Goal: Task Accomplishment & Management: Use online tool/utility

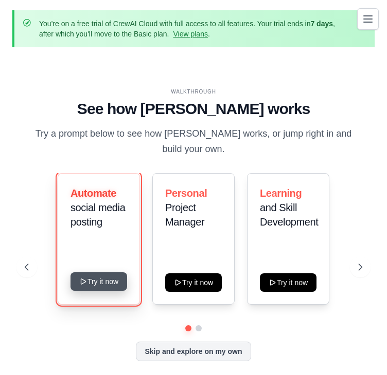
click at [111, 275] on button "Try it now" at bounding box center [98, 281] width 57 height 19
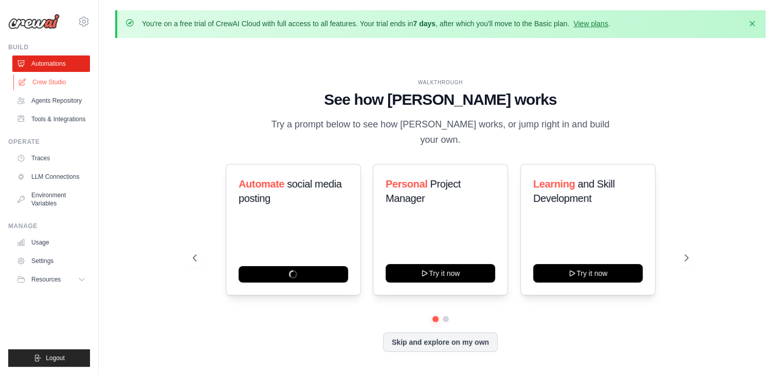
click at [59, 75] on link "Crew Studio" at bounding box center [52, 82] width 78 height 16
click at [386, 301] on div "Automate social media posting Personal Project Manager Try it now Learning and …" at bounding box center [440, 240] width 495 height 152
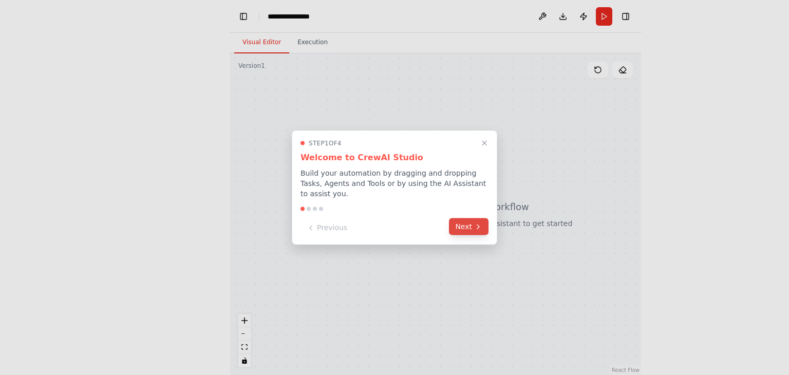
click at [394, 223] on icon at bounding box center [478, 227] width 8 height 8
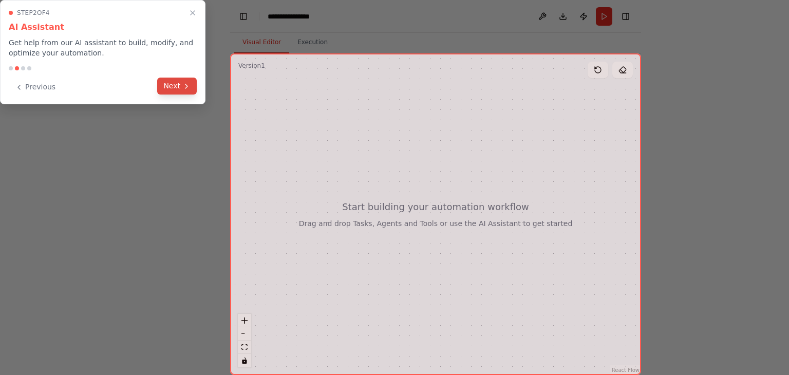
click at [174, 86] on button "Next" at bounding box center [177, 86] width 40 height 17
click at [174, 86] on button "Next" at bounding box center [177, 87] width 40 height 17
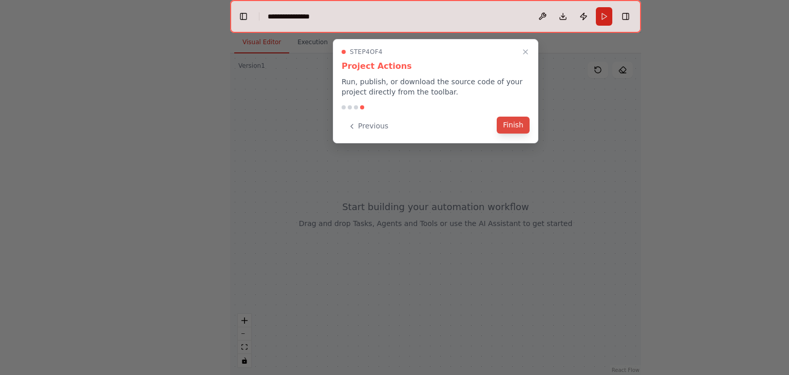
click at [394, 126] on button "Finish" at bounding box center [513, 125] width 33 height 17
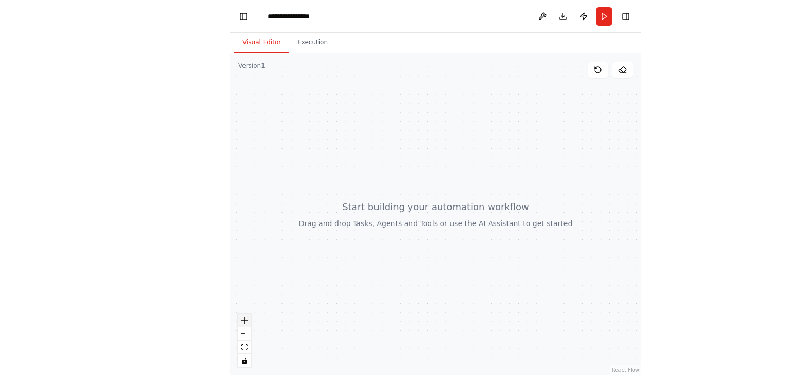
click at [244, 320] on icon "zoom in" at bounding box center [245, 321] width 6 height 6
click at [245, 323] on button "zoom in" at bounding box center [244, 320] width 13 height 13
drag, startPoint x: 245, startPoint y: 323, endPoint x: 328, endPoint y: 241, distance: 116.7
click at [328, 241] on div "React Flow Press enter or space to select a node. You can then use the arrow ke…" at bounding box center [435, 214] width 411 height 322
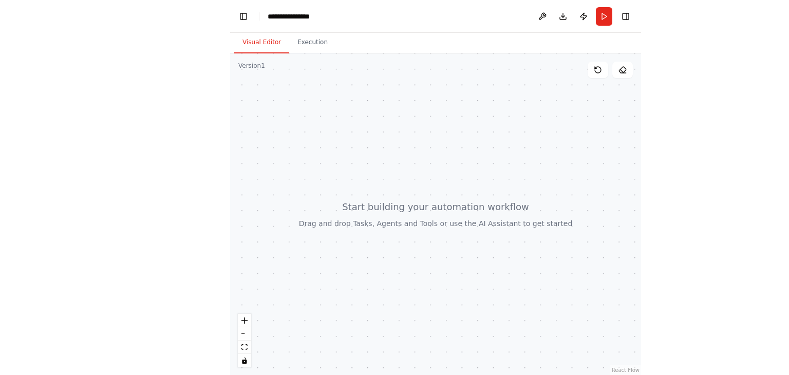
drag, startPoint x: 328, startPoint y: 241, endPoint x: 354, endPoint y: 257, distance: 30.7
click at [354, 257] on div at bounding box center [435, 214] width 411 height 322
click at [394, 236] on div at bounding box center [435, 214] width 411 height 322
click at [243, 17] on button "Toggle Left Sidebar" at bounding box center [243, 16] width 14 height 14
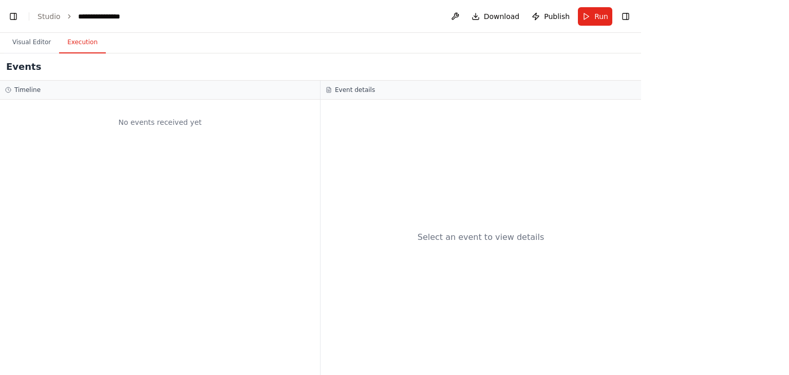
click at [82, 49] on button "Execution" at bounding box center [82, 43] width 47 height 22
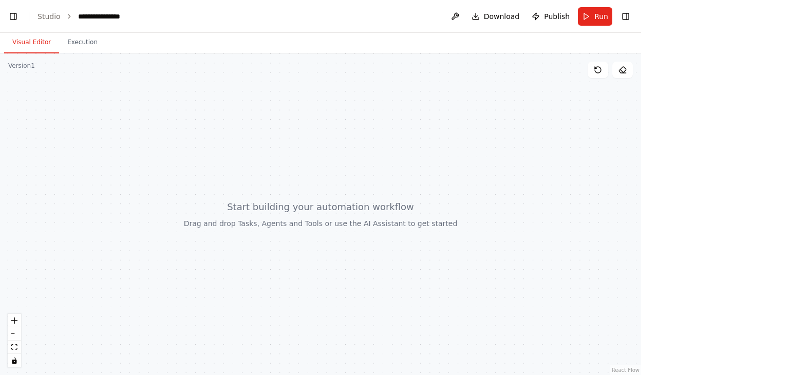
click at [40, 49] on button "Visual Editor" at bounding box center [31, 43] width 55 height 22
click at [394, 16] on button "Toggle Right Sidebar" at bounding box center [626, 16] width 14 height 14
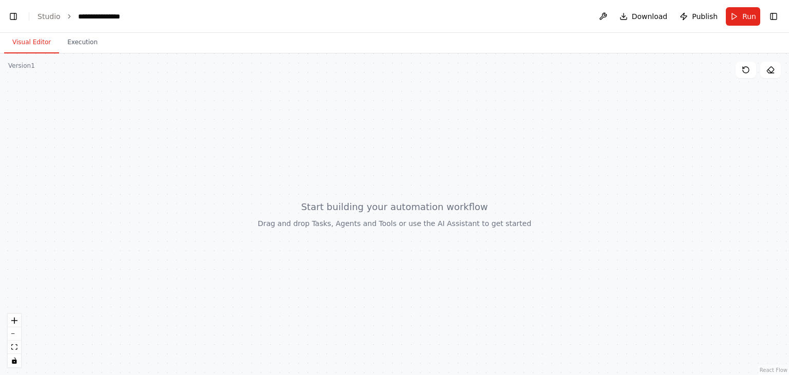
click at [394, 79] on div at bounding box center [394, 214] width 789 height 322
click at [8, 6] on header "**********" at bounding box center [394, 16] width 789 height 33
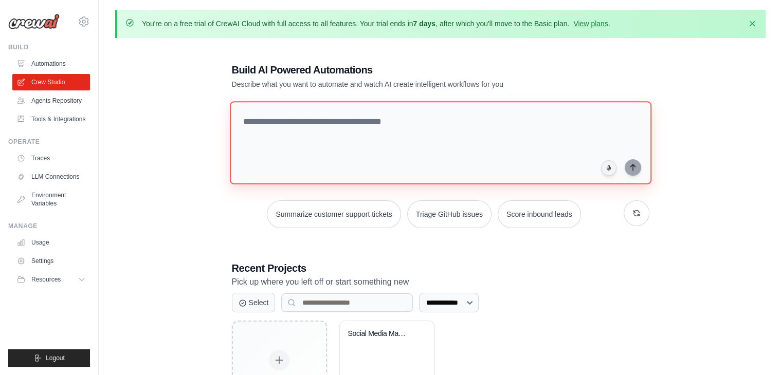
click at [506, 141] on textarea at bounding box center [439, 142] width 421 height 83
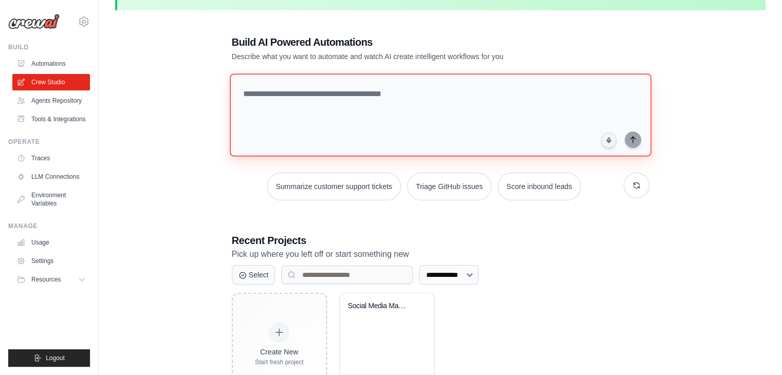
scroll to position [59, 0]
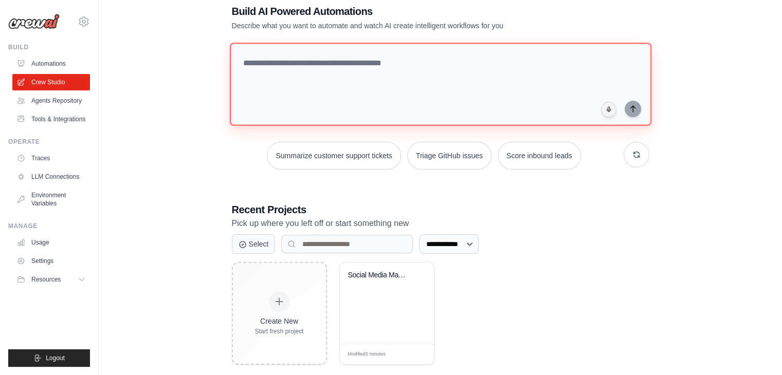
paste textarea "**********"
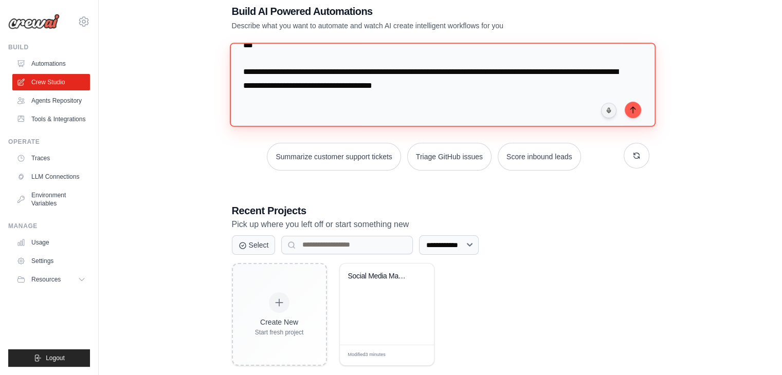
scroll to position [1247, 0]
drag, startPoint x: 480, startPoint y: 87, endPoint x: 228, endPoint y: 72, distance: 252.8
click at [228, 72] on div "**********" at bounding box center [440, 185] width 442 height 395
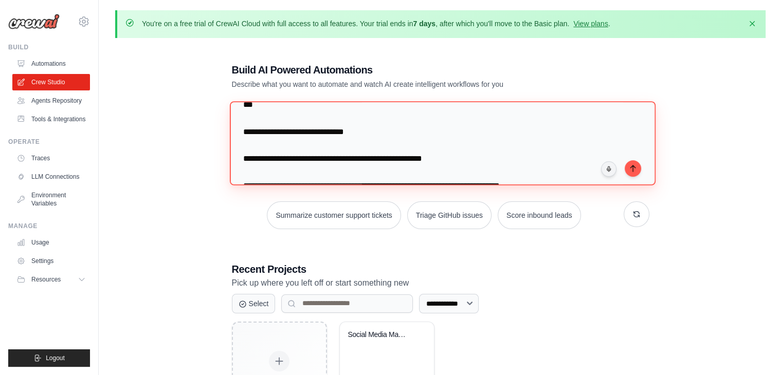
scroll to position [0, 0]
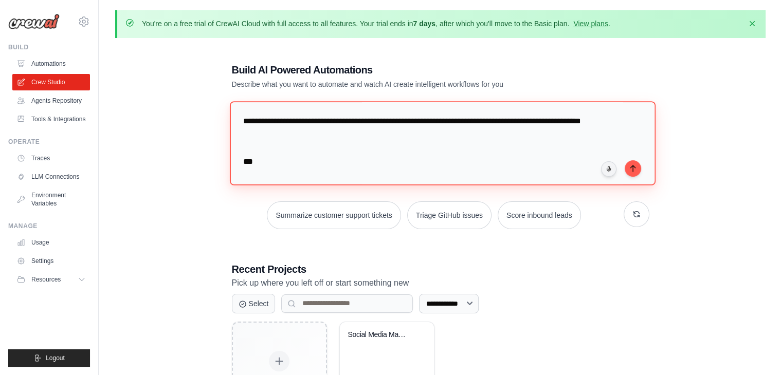
drag, startPoint x: 302, startPoint y: 131, endPoint x: 237, endPoint y: 120, distance: 66.2
click at [237, 120] on textarea at bounding box center [442, 143] width 426 height 84
click at [297, 140] on textarea at bounding box center [442, 143] width 426 height 84
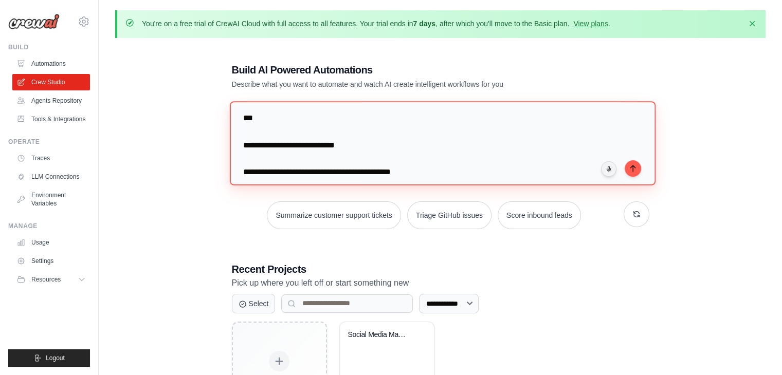
scroll to position [1005, 0]
type textarea "**********"
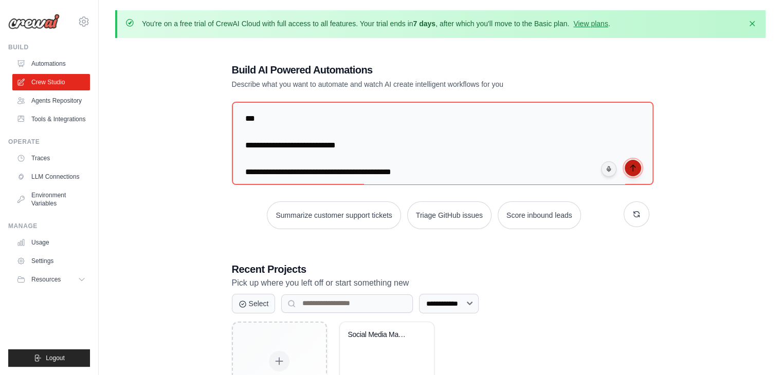
click at [628, 167] on button "submit" at bounding box center [632, 168] width 16 height 16
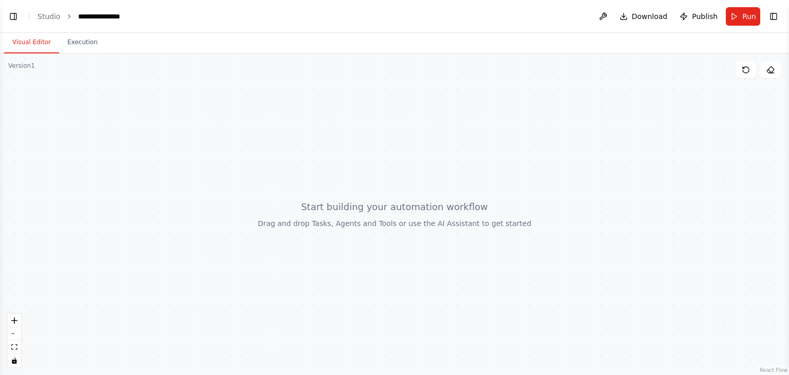
scroll to position [582, 0]
drag, startPoint x: 453, startPoint y: 205, endPoint x: 450, endPoint y: 240, distance: 34.5
click at [450, 240] on div at bounding box center [394, 214] width 789 height 322
click at [491, 164] on div at bounding box center [394, 214] width 789 height 322
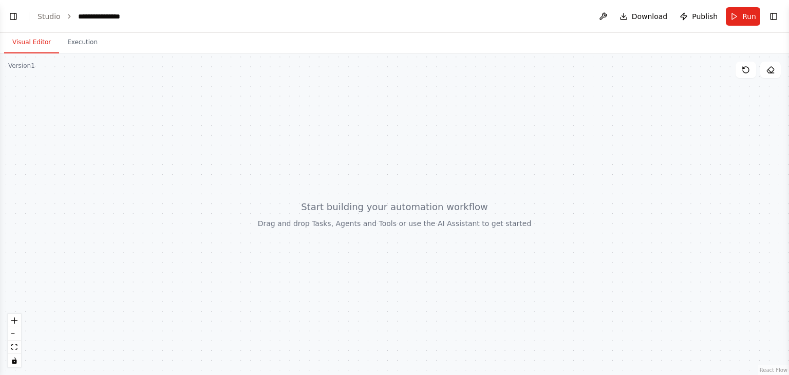
click at [594, 154] on div at bounding box center [394, 214] width 789 height 322
drag, startPoint x: 594, startPoint y: 154, endPoint x: 440, endPoint y: 221, distance: 168.3
click at [440, 221] on div at bounding box center [394, 214] width 789 height 322
click at [469, 228] on div at bounding box center [394, 214] width 789 height 322
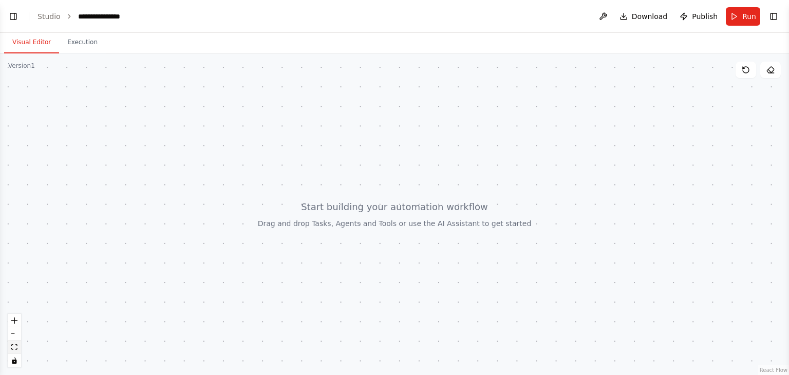
click at [21, 346] on button "fit view" at bounding box center [14, 347] width 13 height 13
click at [12, 345] on icon "fit view" at bounding box center [14, 347] width 6 height 6
click at [14, 360] on icon "toggle interactivity" at bounding box center [14, 361] width 5 height 6
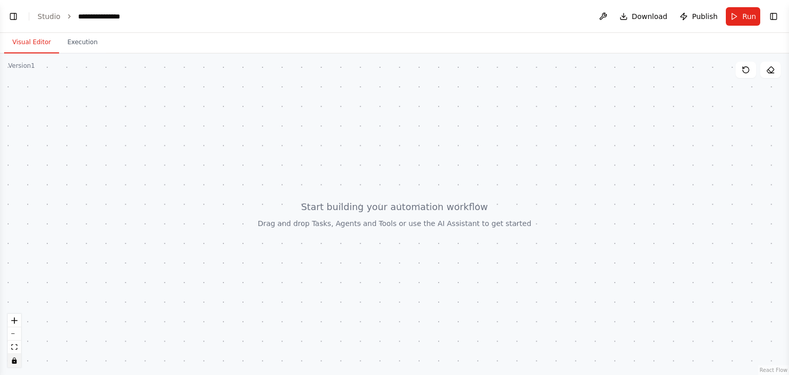
click at [14, 360] on icon "toggle interactivity" at bounding box center [14, 361] width 5 height 6
click at [74, 40] on button "Execution" at bounding box center [82, 43] width 47 height 22
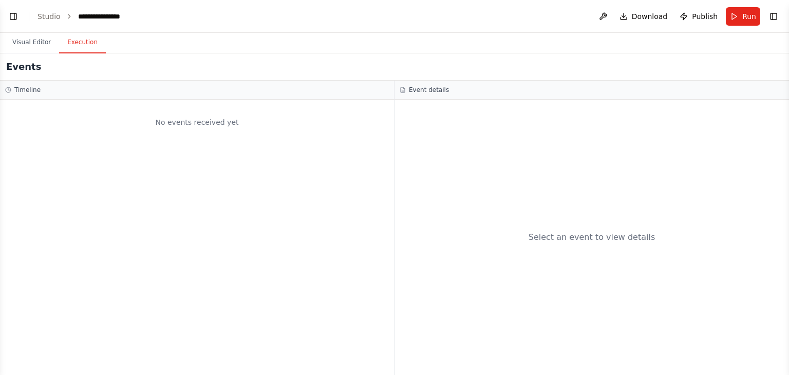
click at [32, 30] on header "**********" at bounding box center [394, 16] width 789 height 33
click at [46, 16] on link "Studio" at bounding box center [49, 16] width 23 height 8
click at [18, 15] on button "Toggle Left Sidebar" at bounding box center [13, 16] width 14 height 14
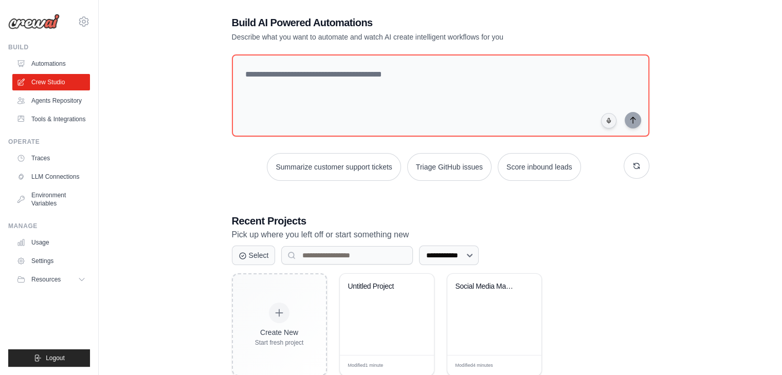
scroll to position [75, 0]
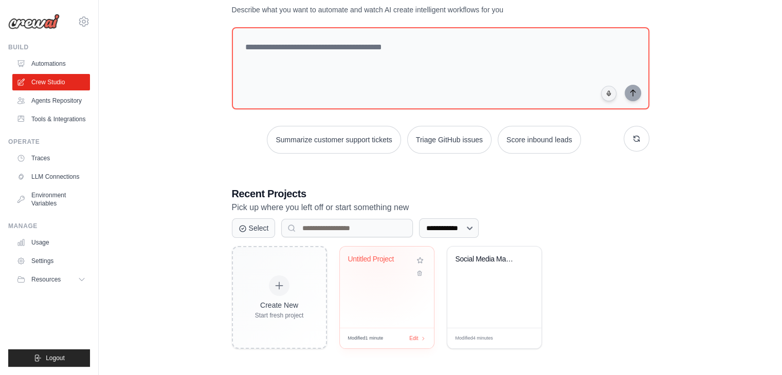
click at [377, 255] on div "Untitled Project" at bounding box center [379, 259] width 62 height 9
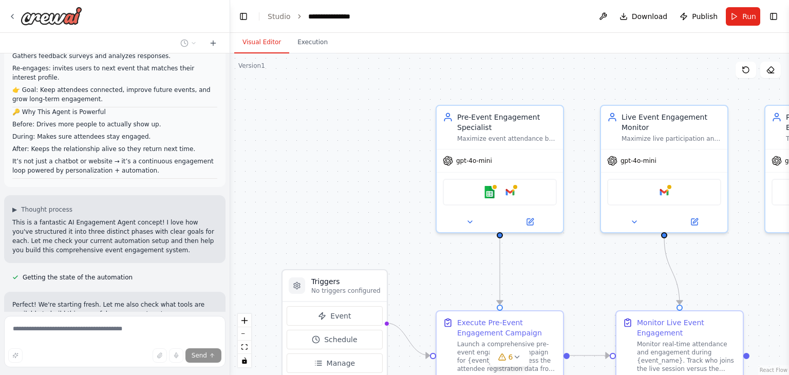
scroll to position [448, 0]
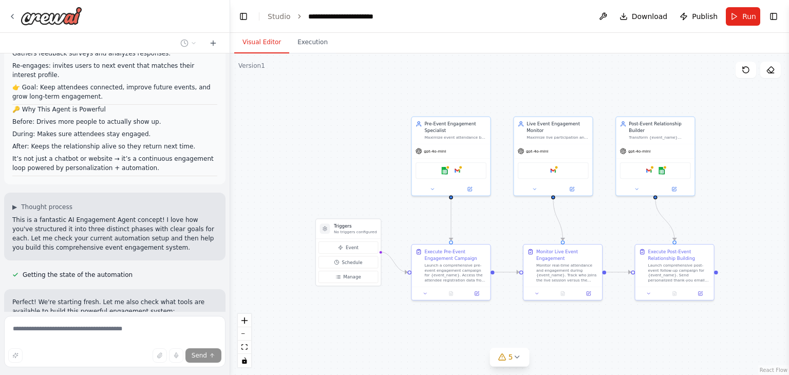
drag, startPoint x: 678, startPoint y: 284, endPoint x: 622, endPoint y: 220, distance: 84.9
click at [622, 220] on div ".deletable-edge-delete-btn { width: 20px; height: 20px; border: 0px solid #ffff…" at bounding box center [509, 214] width 559 height 322
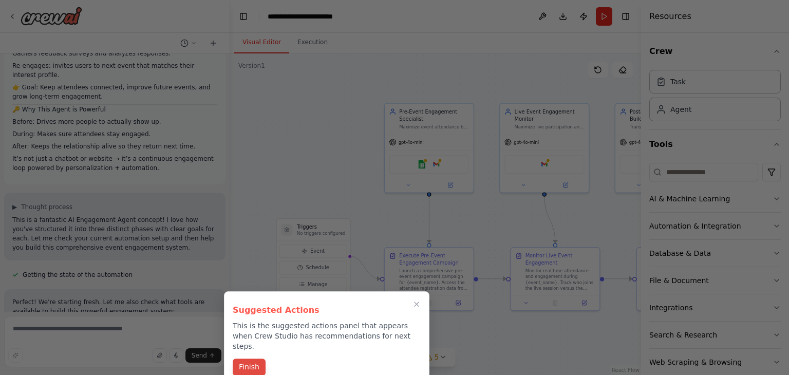
click at [253, 359] on button "Finish" at bounding box center [249, 367] width 33 height 17
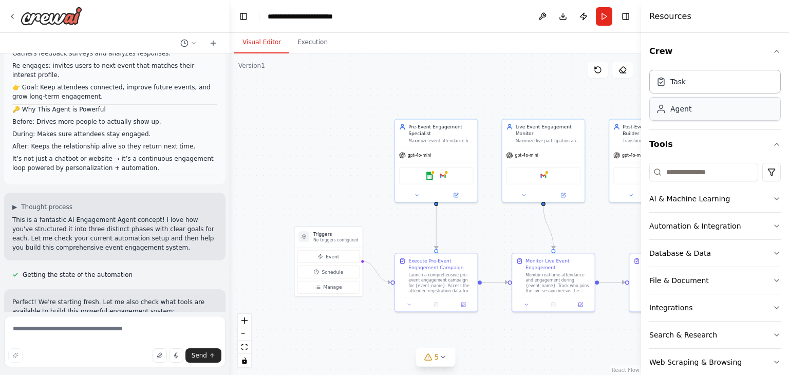
click at [695, 112] on div "Agent" at bounding box center [716, 109] width 132 height 24
click at [775, 52] on icon "button" at bounding box center [777, 51] width 4 height 2
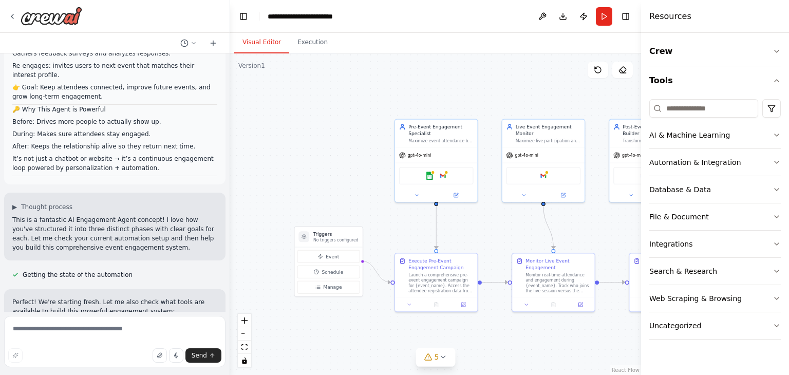
click at [550, 98] on div ".deletable-edge-delete-btn { width: 20px; height: 20px; border: 0px solid #ffff…" at bounding box center [435, 214] width 411 height 322
click at [660, 22] on h4 "Resources" at bounding box center [671, 16] width 42 height 12
click at [655, 16] on h4 "Resources" at bounding box center [671, 16] width 42 height 12
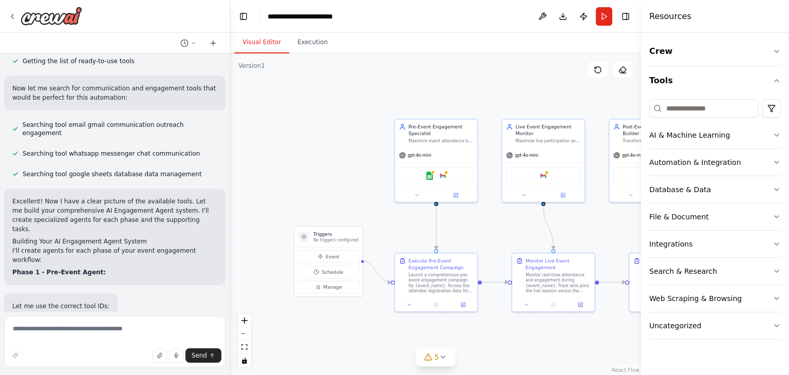
scroll to position [731, 0]
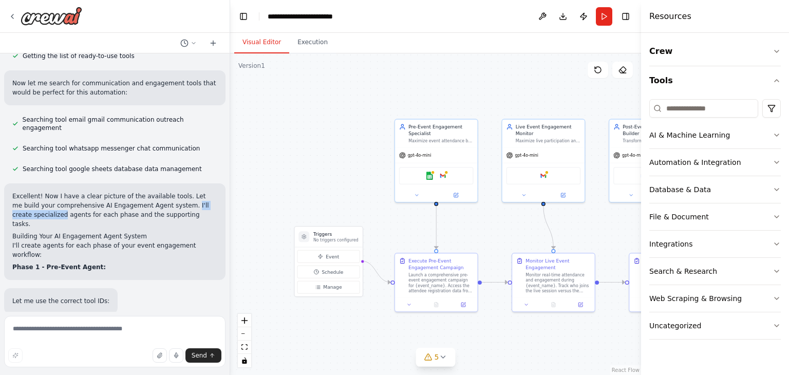
drag, startPoint x: 152, startPoint y: 186, endPoint x: 207, endPoint y: 190, distance: 54.6
click at [207, 192] on p "Excellent! Now I have a clear picture of the available tools. Let me build your…" at bounding box center [114, 210] width 205 height 37
click at [152, 192] on p "Excellent! Now I have a clear picture of the available tools. Let me build your…" at bounding box center [114, 210] width 205 height 37
drag, startPoint x: 151, startPoint y: 196, endPoint x: 18, endPoint y: 198, distance: 133.1
click at [18, 198] on p "Excellent! Now I have a clear picture of the available tools. Let me build your…" at bounding box center [114, 210] width 205 height 37
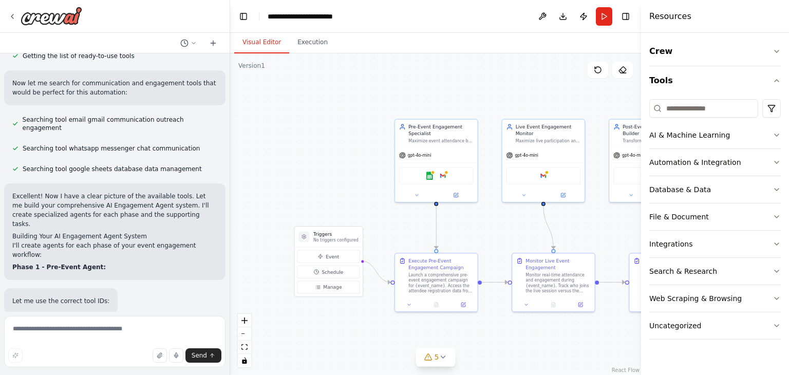
click at [70, 232] on h2 "Building Your AI Engagement Agent System" at bounding box center [114, 236] width 205 height 9
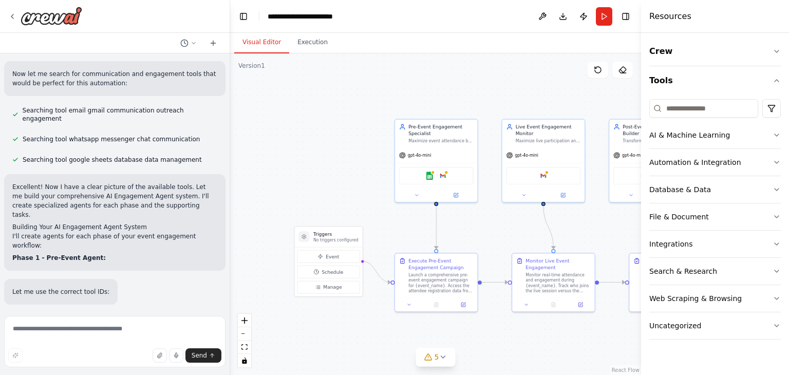
scroll to position [740, 0]
drag, startPoint x: 14, startPoint y: 200, endPoint x: 109, endPoint y: 201, distance: 95.1
click at [109, 223] on h2 "Building Your AI Engagement Agent System" at bounding box center [114, 227] width 205 height 9
click at [134, 223] on h2 "Building Your AI Engagement Agent System" at bounding box center [114, 227] width 205 height 9
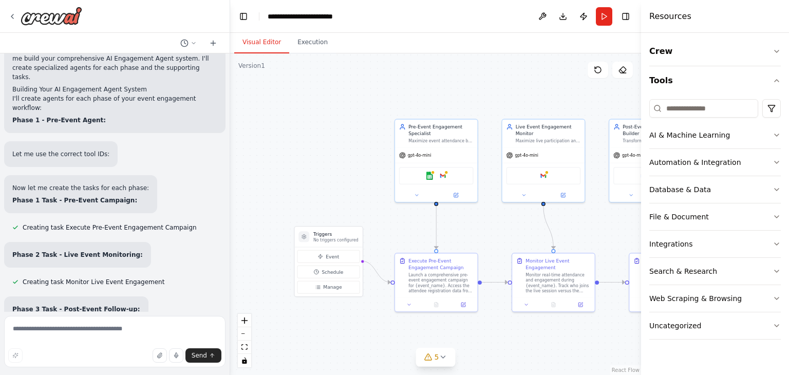
scroll to position [879, 0]
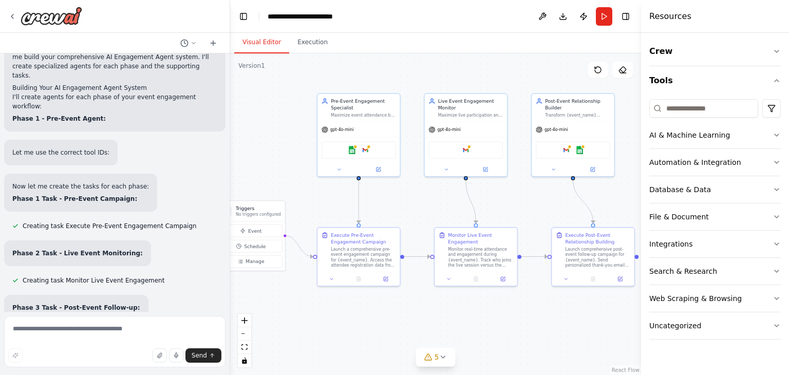
drag, startPoint x: 478, startPoint y: 238, endPoint x: 403, endPoint y: 213, distance: 79.2
click at [403, 213] on div ".deletable-edge-delete-btn { width: 20px; height: 20px; border: 0px solid #ffff…" at bounding box center [435, 214] width 411 height 322
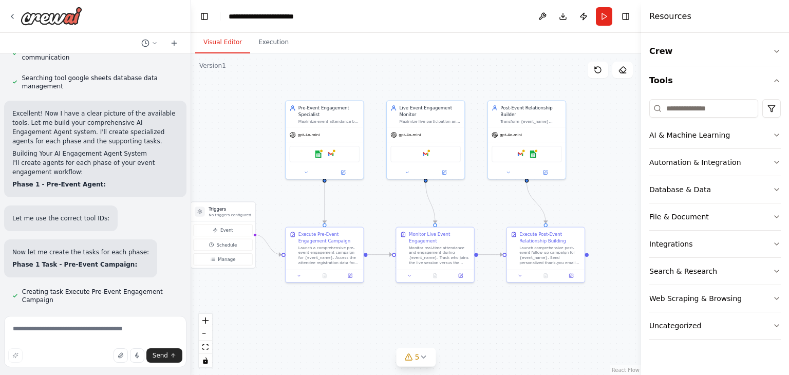
scroll to position [997, 0]
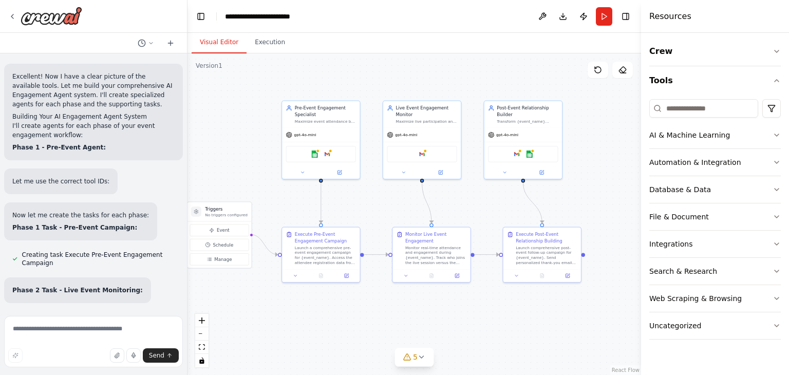
drag, startPoint x: 227, startPoint y: 177, endPoint x: 188, endPoint y: 175, distance: 39.7
click at [188, 175] on div "Perfect 👍 let’s break it down phase by phase so you can clearly explain how you…" at bounding box center [394, 187] width 789 height 375
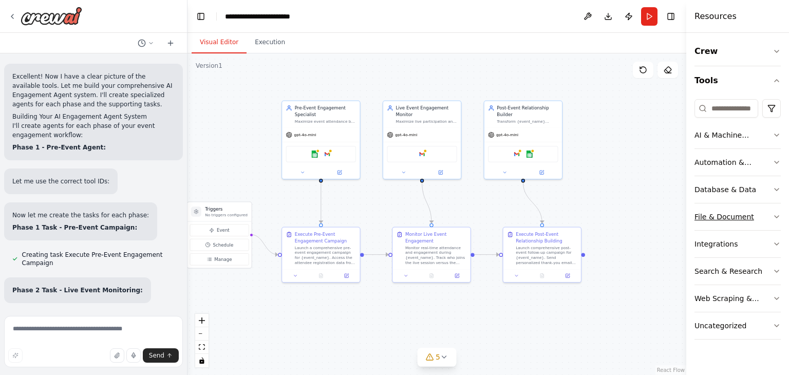
drag, startPoint x: 641, startPoint y: 203, endPoint x: 697, endPoint y: 207, distance: 56.1
click at [697, 207] on div "Resources Crew Tools AI & Machine Learning Automation & Integration Database & …" at bounding box center [738, 187] width 103 height 375
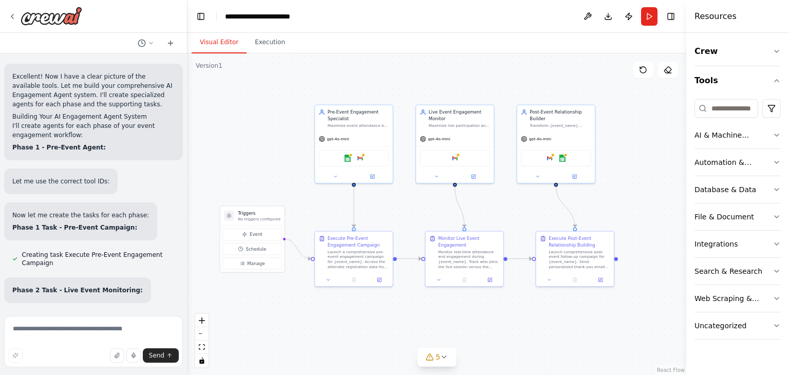
drag, startPoint x: 621, startPoint y: 201, endPoint x: 654, endPoint y: 206, distance: 33.2
click at [654, 206] on div ".deletable-edge-delete-btn { width: 20px; height: 20px; border: 0px solid #ffff…" at bounding box center [437, 214] width 499 height 322
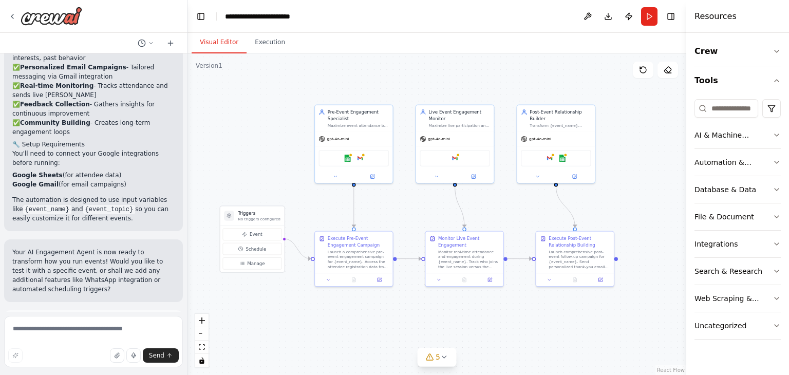
scroll to position [1637, 0]
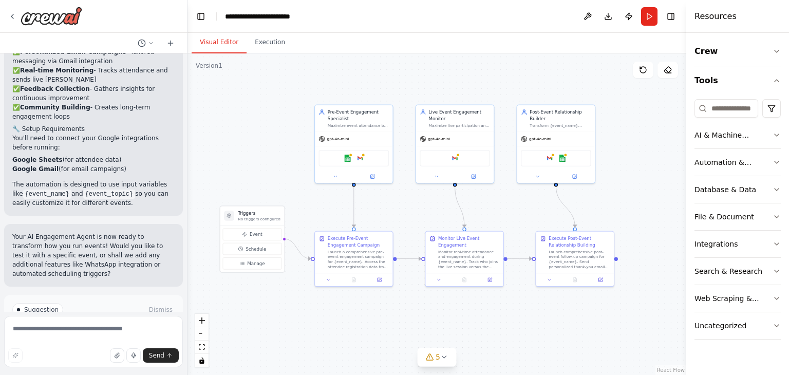
click at [38, 306] on span "Suggestion" at bounding box center [41, 310] width 34 height 8
click at [19, 308] on div at bounding box center [18, 309] width 3 height 3
drag, startPoint x: 19, startPoint y: 243, endPoint x: 89, endPoint y: 258, distance: 72.0
click at [89, 323] on p "I have some suggestions to help you move forward with your automation." at bounding box center [93, 331] width 162 height 16
click at [80, 350] on span "Run Automation" at bounding box center [98, 354] width 50 height 8
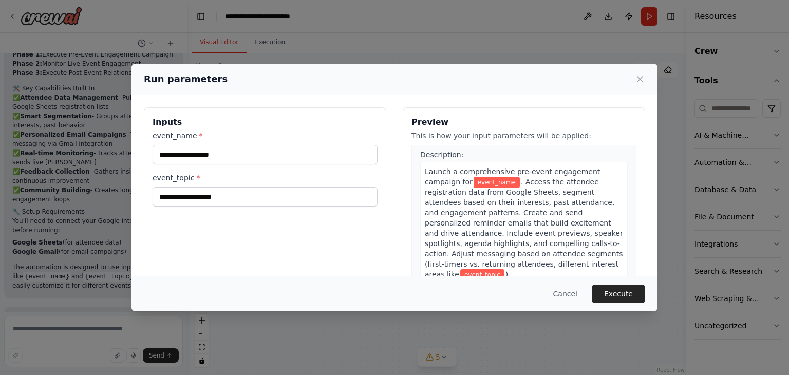
scroll to position [0, 0]
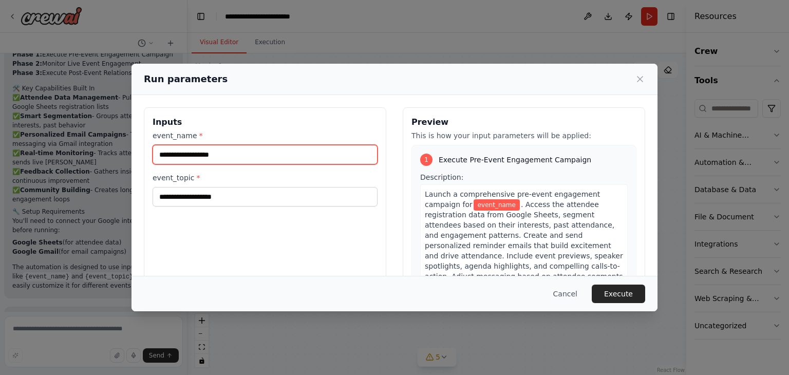
click at [275, 151] on input "event_name *" at bounding box center [265, 155] width 225 height 20
click at [211, 157] on input "event_name *" at bounding box center [265, 155] width 225 height 20
type input "**********"
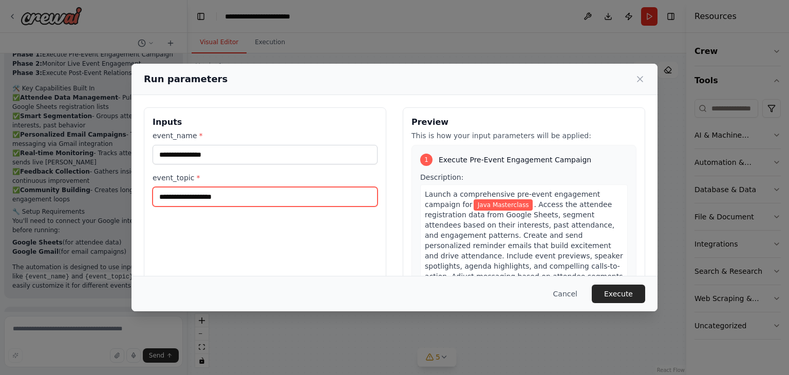
click at [209, 197] on input "event_topic *" at bounding box center [265, 197] width 225 height 20
type input "*"
type input "**********"
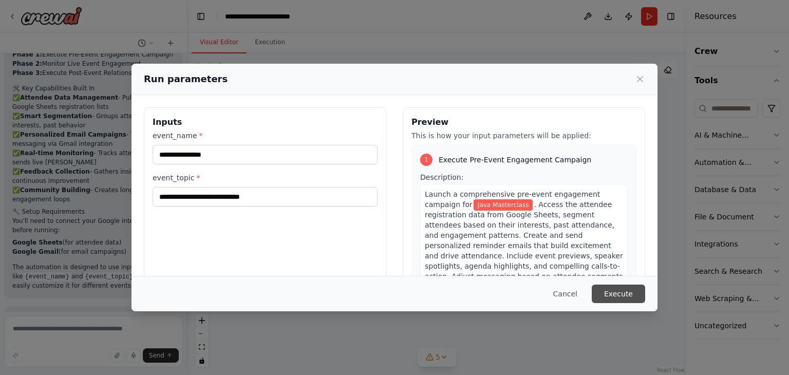
click at [618, 293] on button "Execute" at bounding box center [618, 294] width 53 height 19
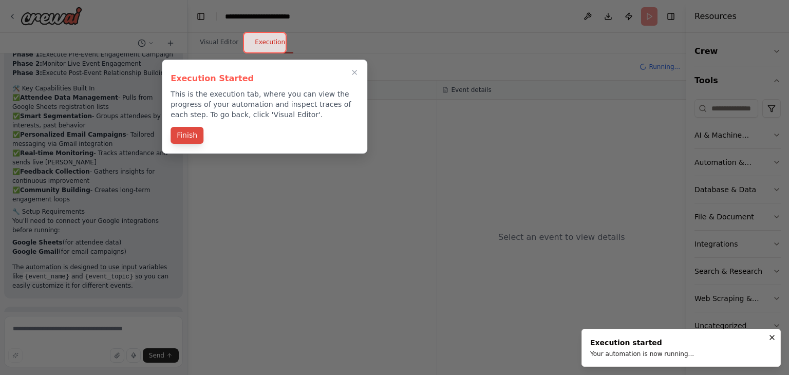
click at [194, 135] on button "Finish" at bounding box center [187, 135] width 33 height 17
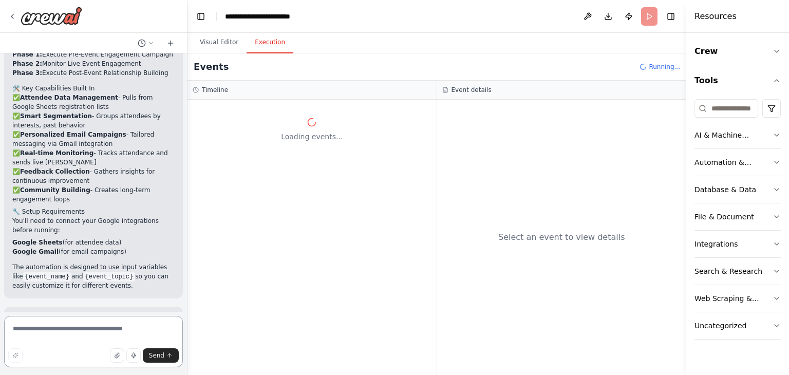
click at [59, 334] on textarea at bounding box center [93, 341] width 179 height 51
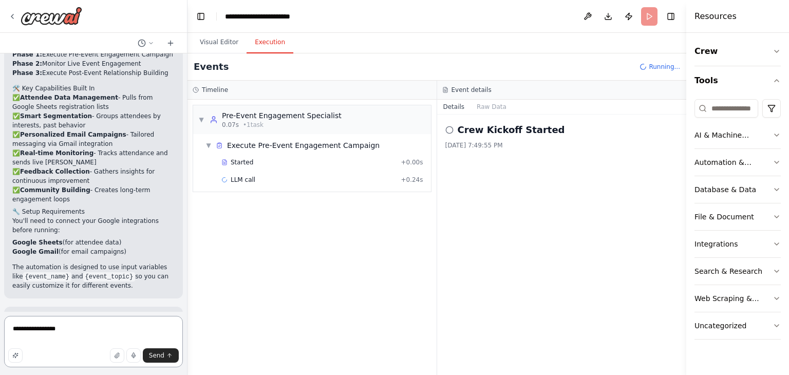
type textarea "**********"
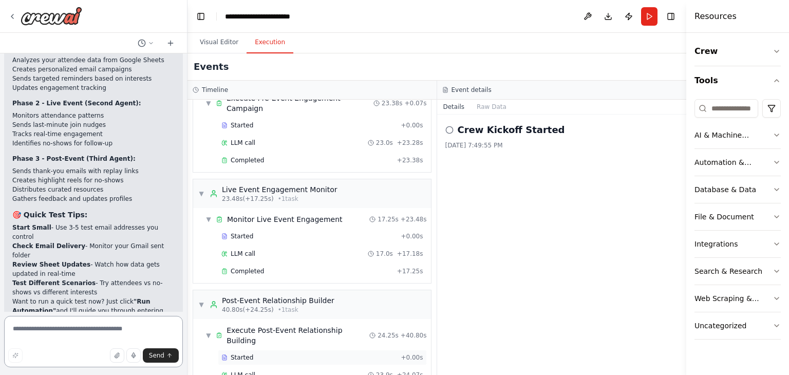
scroll to position [65, 0]
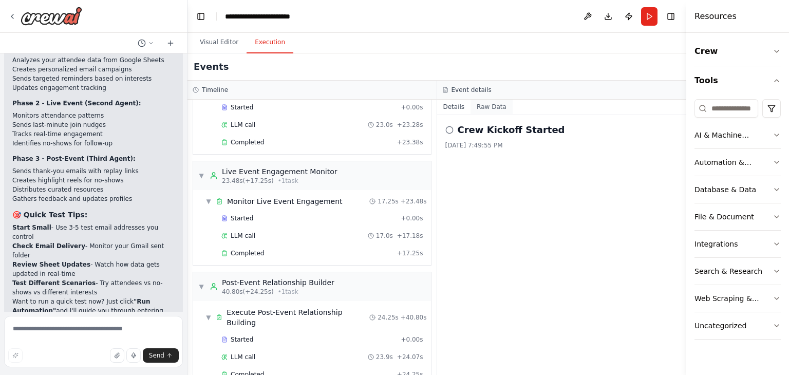
click at [491, 107] on button "Raw Data" at bounding box center [492, 107] width 42 height 14
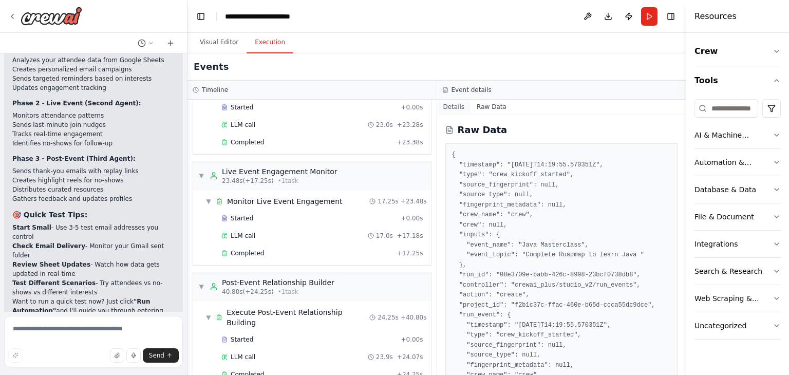
click at [451, 107] on button "Details" at bounding box center [454, 107] width 34 height 14
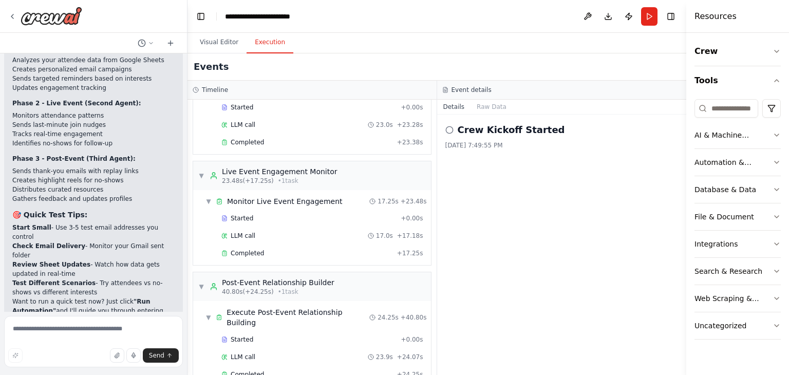
click at [129, 298] on strong ""Run Automation"" at bounding box center [81, 306] width 138 height 16
drag, startPoint x: 117, startPoint y: 335, endPoint x: 93, endPoint y: 328, distance: 25.2
click at [93, 328] on textarea at bounding box center [93, 341] width 179 height 51
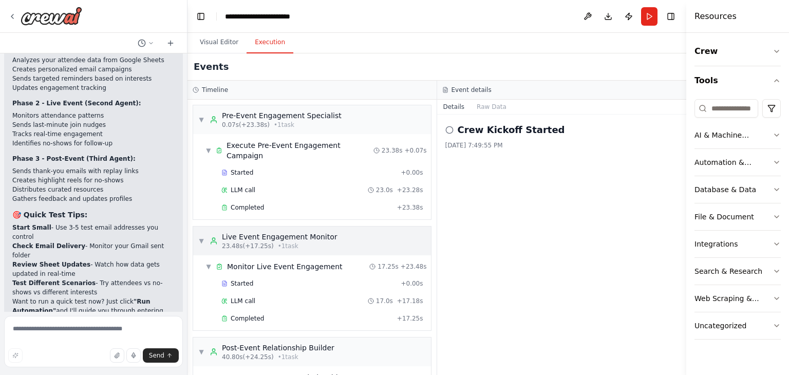
click at [308, 242] on div "23.48s (+17.25s) • 1 task" at bounding box center [280, 246] width 116 height 8
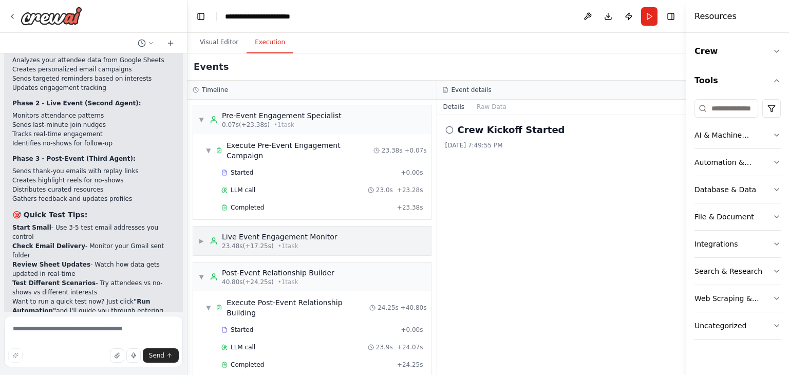
click at [308, 242] on div "23.48s (+17.25s) • 1 task" at bounding box center [280, 246] width 116 height 8
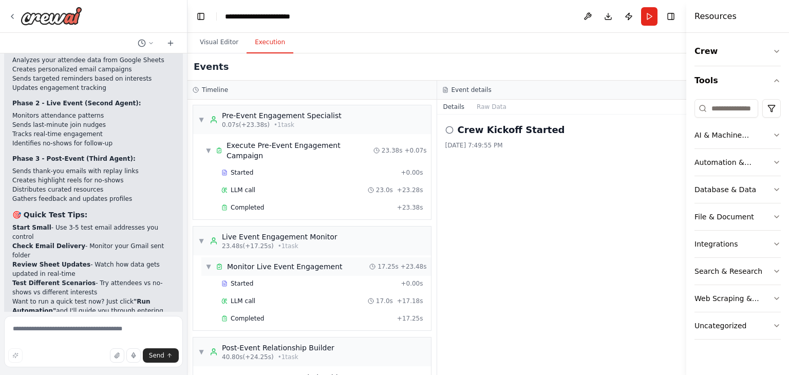
click at [251, 262] on span "Monitor Live Event Engagement" at bounding box center [285, 267] width 116 height 10
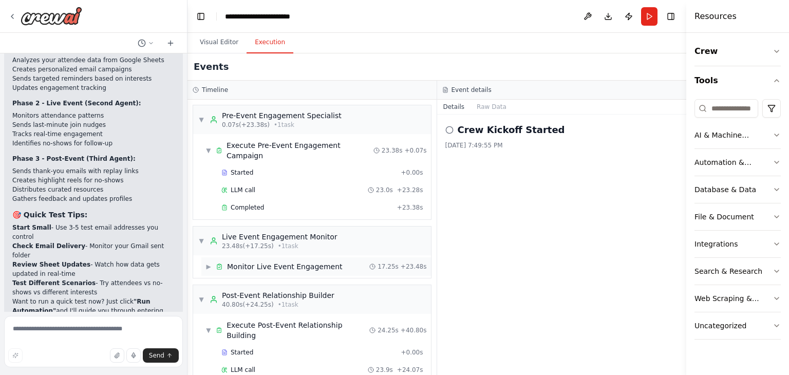
click at [251, 262] on span "Monitor Live Event Engagement" at bounding box center [285, 267] width 116 height 10
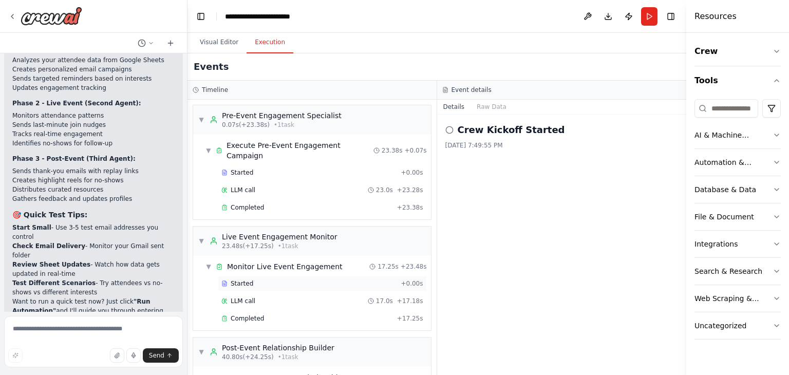
click at [240, 280] on span "Started" at bounding box center [242, 284] width 23 height 8
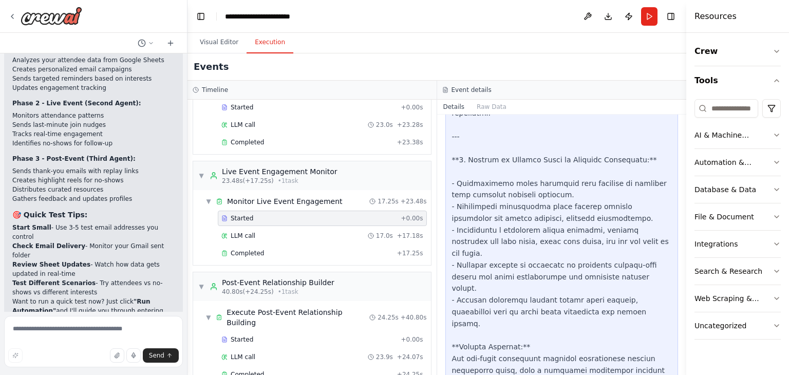
scroll to position [50, 0]
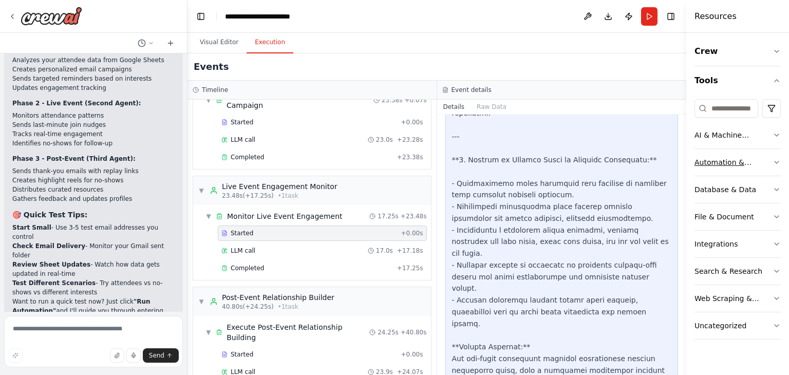
click at [728, 165] on div "Automation & Integration" at bounding box center [734, 162] width 78 height 10
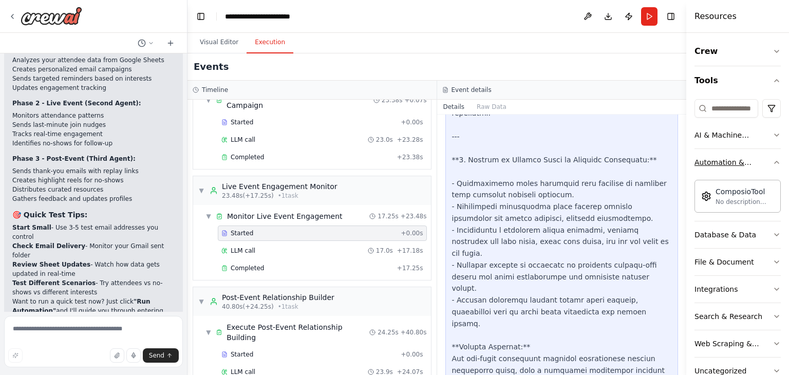
click at [728, 165] on div "Automation & Integration" at bounding box center [734, 162] width 78 height 10
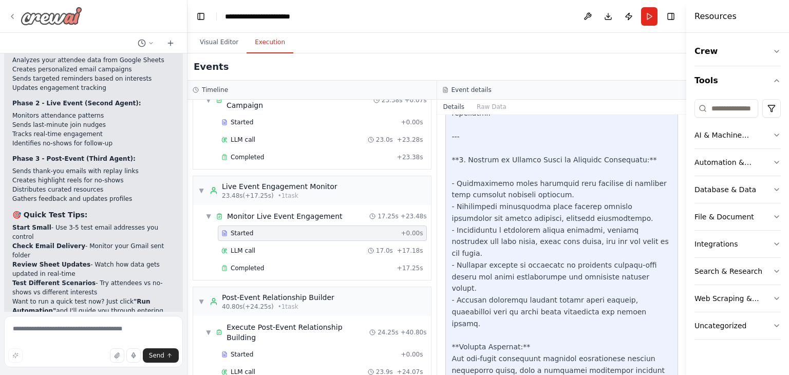
click at [72, 23] on img at bounding box center [52, 16] width 62 height 19
